Goal: Information Seeking & Learning: Compare options

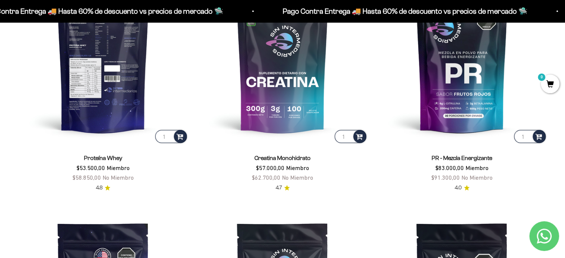
scroll to position [378, 0]
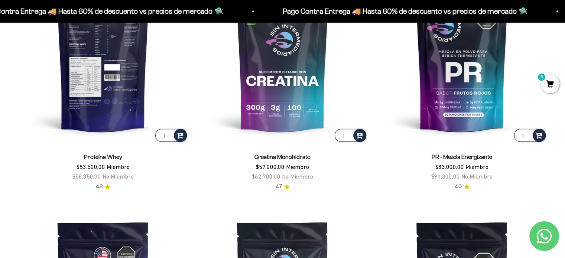
click at [108, 71] on img at bounding box center [103, 58] width 170 height 170
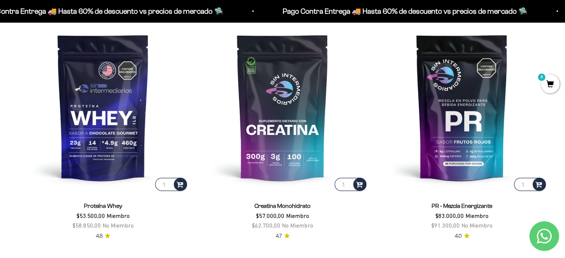
scroll to position [329, 0]
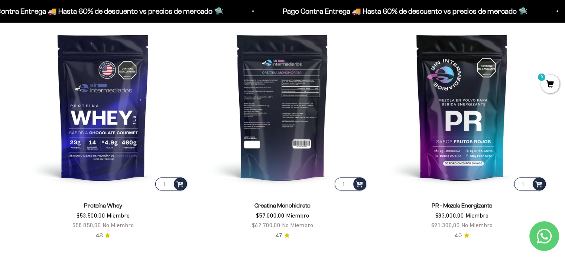
click at [272, 95] on img at bounding box center [282, 107] width 170 height 170
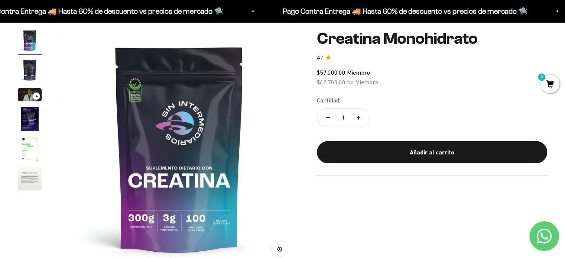
scroll to position [65, 0]
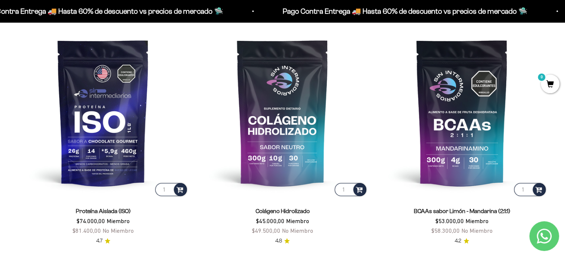
scroll to position [560, 0]
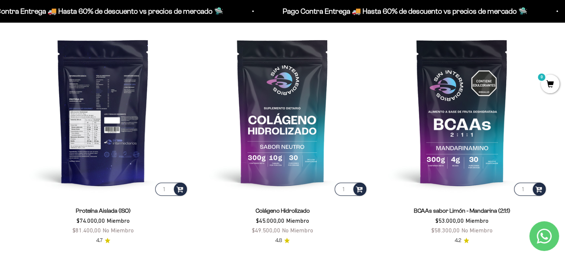
click at [110, 119] on img at bounding box center [103, 112] width 170 height 170
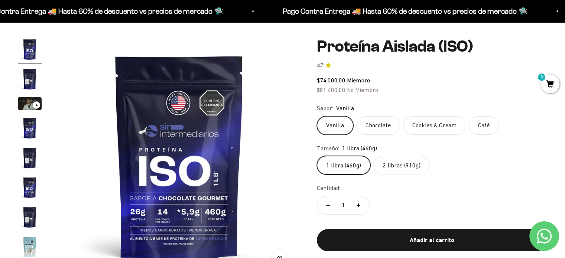
click at [411, 170] on label "2 libras (910g)" at bounding box center [401, 165] width 56 height 19
click at [317, 156] on input "2 libras (910g)" at bounding box center [316, 156] width 0 height 0
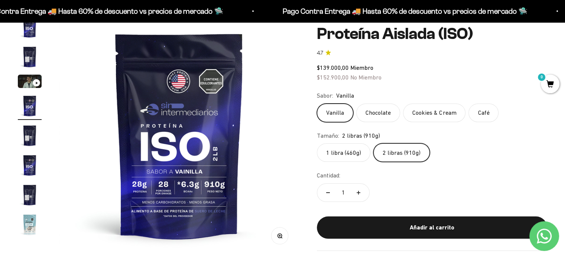
scroll to position [80, 0]
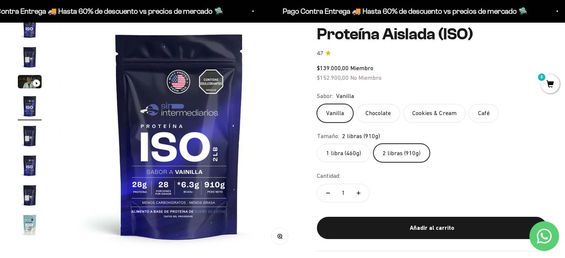
click at [343, 158] on label "1 libra (460g)" at bounding box center [343, 153] width 53 height 19
click at [317, 144] on input "1 libra (460g)" at bounding box center [316, 143] width 0 height 0
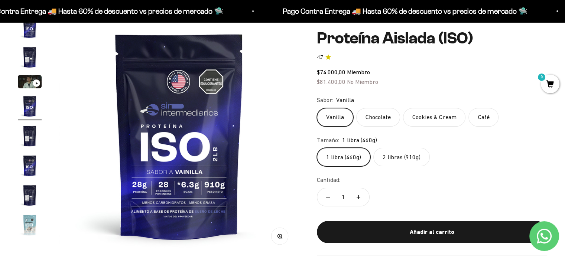
click at [398, 159] on label "2 libras (910g)" at bounding box center [401, 157] width 56 height 19
click at [317, 148] on input "2 libras (910g)" at bounding box center [316, 147] width 0 height 0
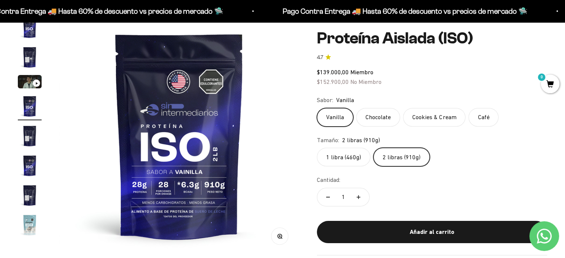
click at [354, 159] on label "1 libra (460g)" at bounding box center [343, 157] width 53 height 19
click at [317, 148] on input "1 libra (460g)" at bounding box center [316, 147] width 0 height 0
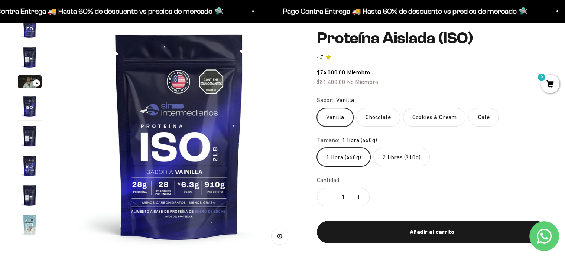
click at [487, 152] on div "1 libra (460g) 2 libras (910g)" at bounding box center [432, 157] width 230 height 19
click at [383, 114] on label "Chocolate" at bounding box center [378, 117] width 44 height 19
click at [317, 108] on input "Chocolate" at bounding box center [316, 108] width 0 height 0
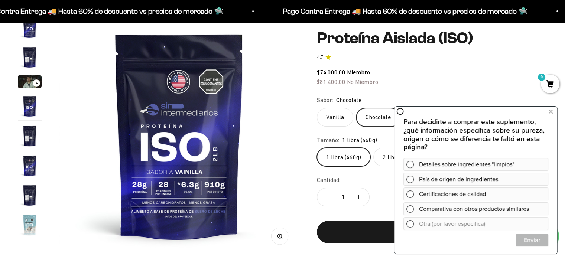
click at [345, 123] on label "Vanilla" at bounding box center [335, 117] width 36 height 19
click at [317, 108] on input "Vanilla" at bounding box center [316, 108] width 0 height 0
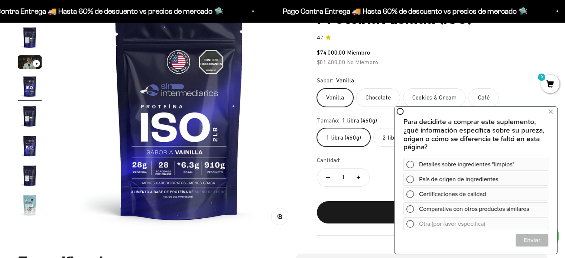
scroll to position [99, 0]
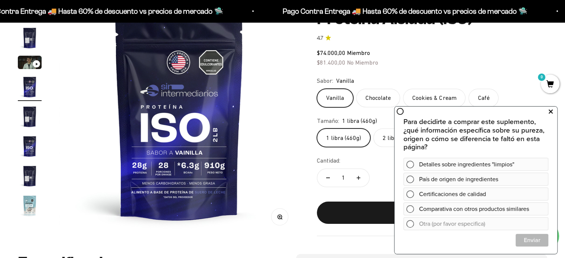
click at [548, 114] on icon at bounding box center [550, 112] width 4 height 10
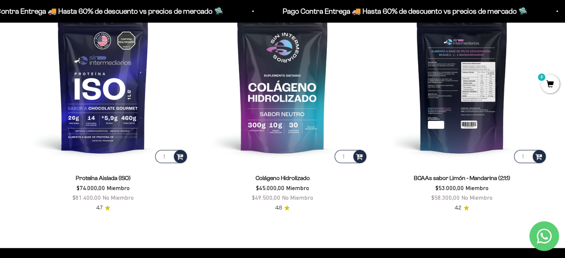
scroll to position [594, 0]
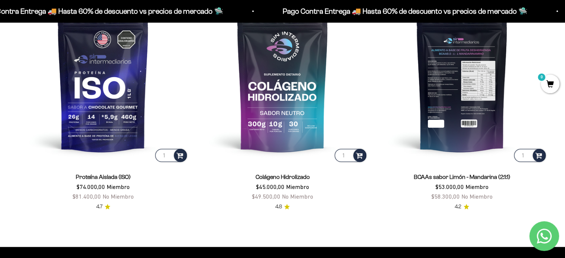
click at [490, 91] on img at bounding box center [461, 78] width 170 height 170
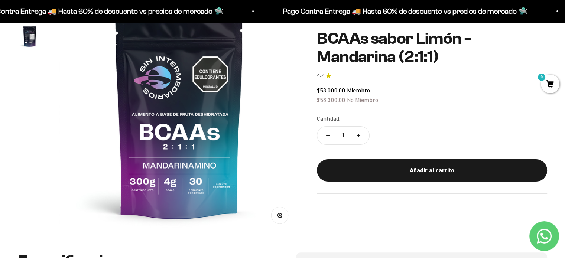
scroll to position [102, 0]
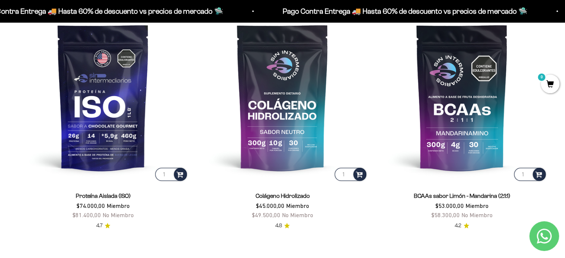
scroll to position [576, 0]
